Goal: Find specific page/section: Find specific page/section

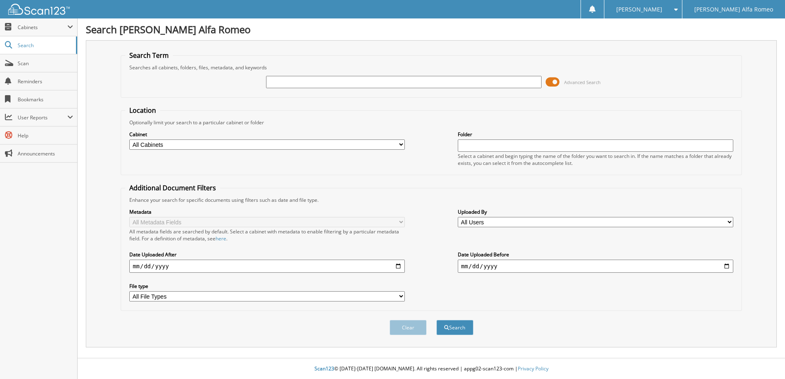
click at [356, 82] on input "text" at bounding box center [404, 82] width 276 height 12
type input "[PERSON_NAME]"
click at [437, 320] on button "Search" at bounding box center [455, 327] width 37 height 15
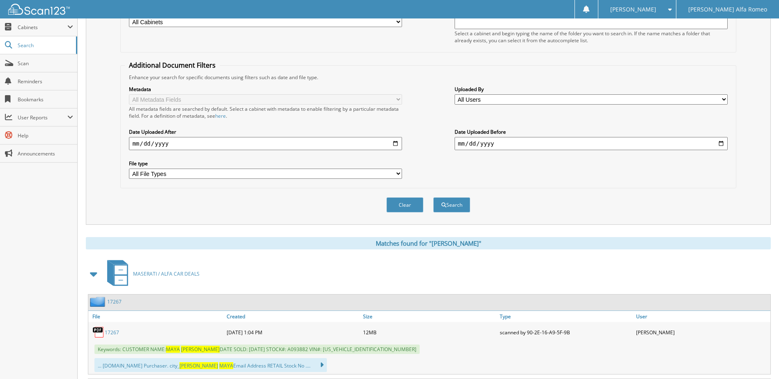
scroll to position [219, 0]
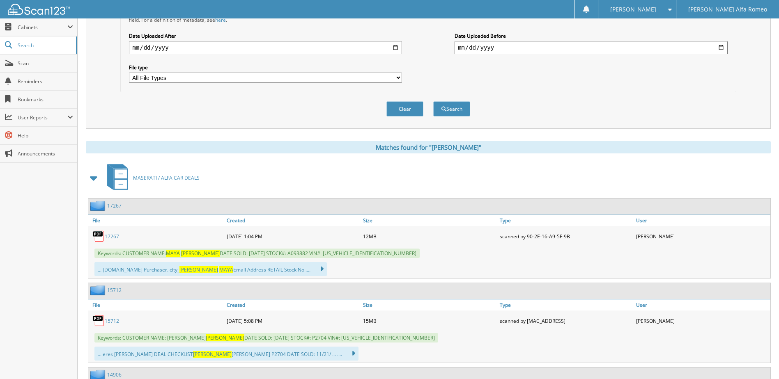
click at [113, 237] on link "17267" at bounding box center [112, 236] width 14 height 7
